Goal: Navigation & Orientation: Go to known website

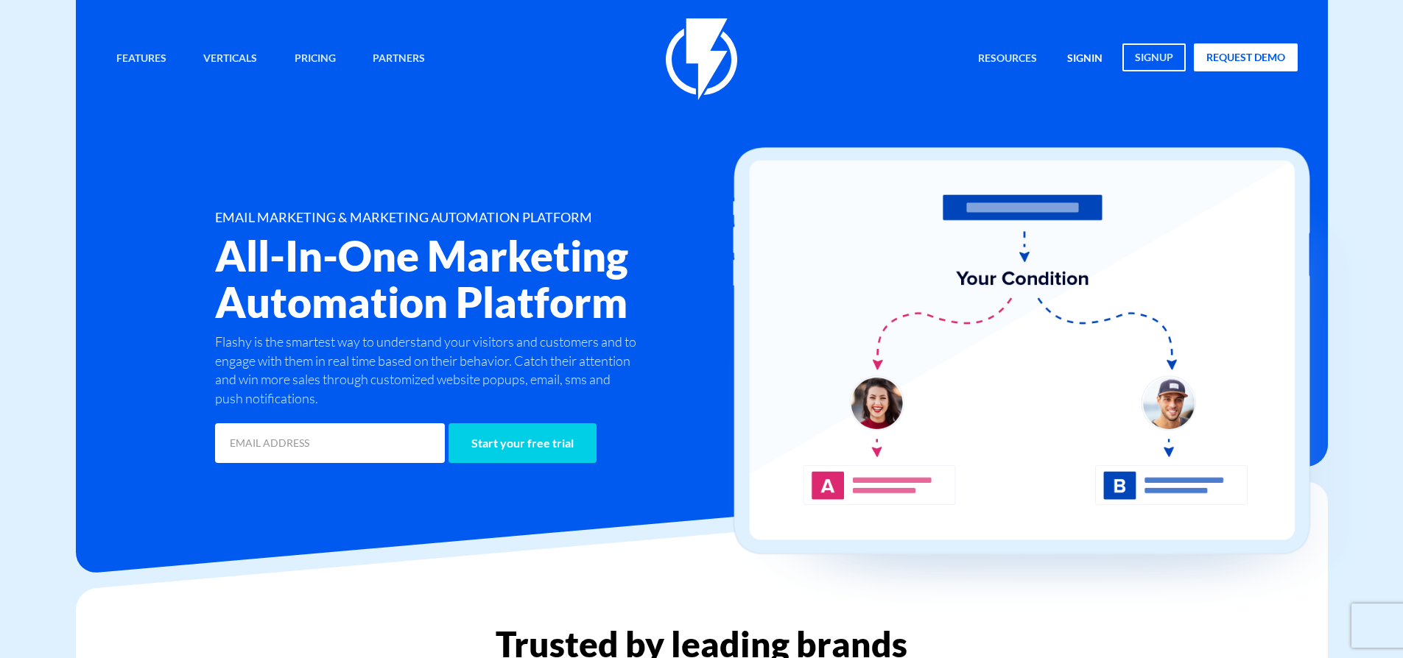
click at [1077, 58] on link "signin" at bounding box center [1084, 59] width 57 height 32
